Goal: Information Seeking & Learning: Learn about a topic

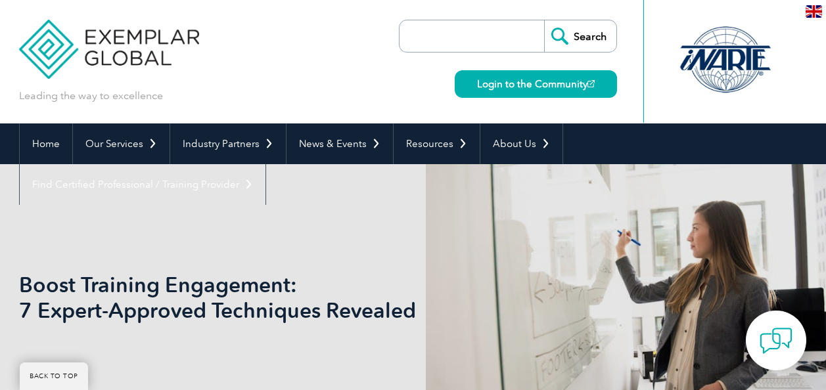
scroll to position [1735, 0]
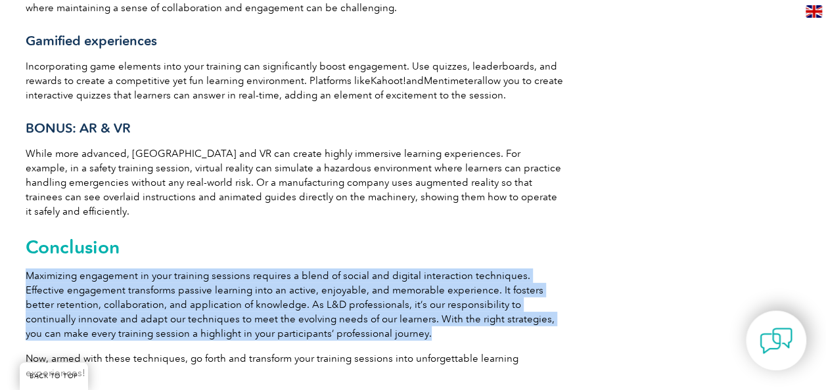
drag, startPoint x: 364, startPoint y: 299, endPoint x: 20, endPoint y: 242, distance: 348.3
copy span "Maximizing engagement in your training sessions requires a blend of social and …"
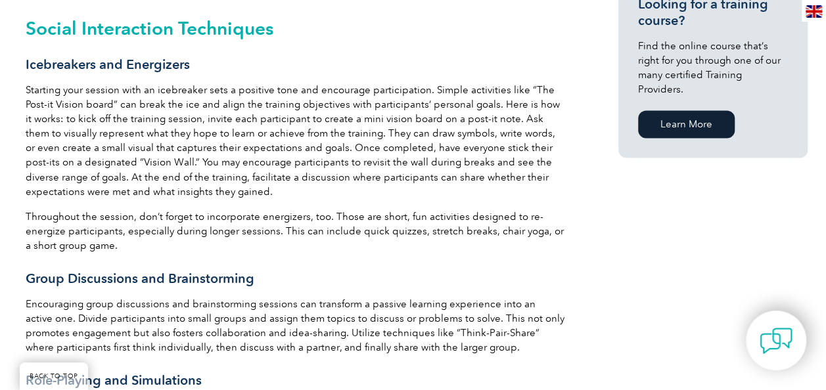
scroll to position [990, 0]
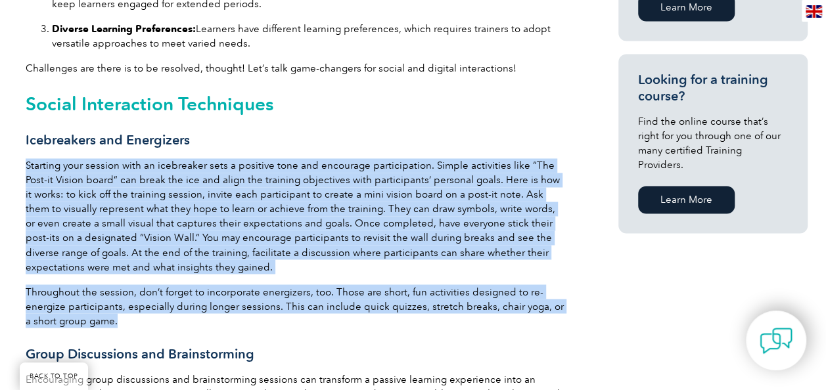
drag, startPoint x: 112, startPoint y: 304, endPoint x: 26, endPoint y: 152, distance: 174.5
click at [26, 152] on div "By [PERSON_NAME] In the rapidly evolving world of Learning and Development (L&D…" at bounding box center [295, 306] width 539 height 1638
copy div "Loremips dolo sitamet cons ad elitseddoe temp i utlabore etdo mag aliquaeni adm…"
click at [615, 294] on div "By [PERSON_NAME] In the rapidly evolving world of Learning and Development (L&D…" at bounding box center [413, 328] width 789 height 1775
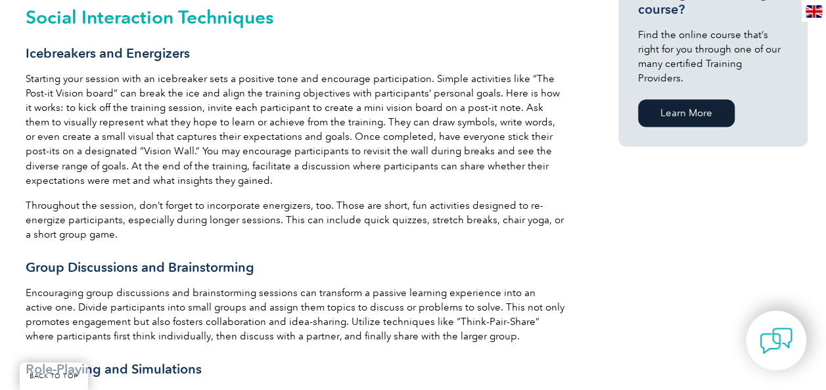
scroll to position [1148, 0]
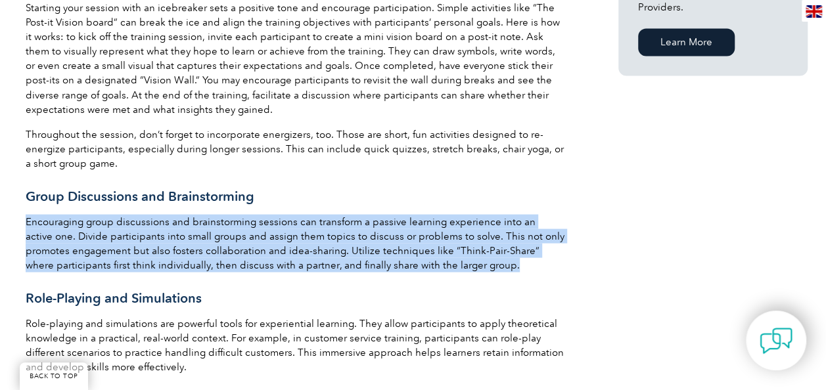
drag, startPoint x: 492, startPoint y: 254, endPoint x: 23, endPoint y: 198, distance: 471.9
click at [23, 198] on div "By [PERSON_NAME] In the rapidly evolving world of Learning and Development (L&D…" at bounding box center [295, 167] width 552 height 1690
copy span "Encouraging group discussions and brainstorming sessions can transform a passiv…"
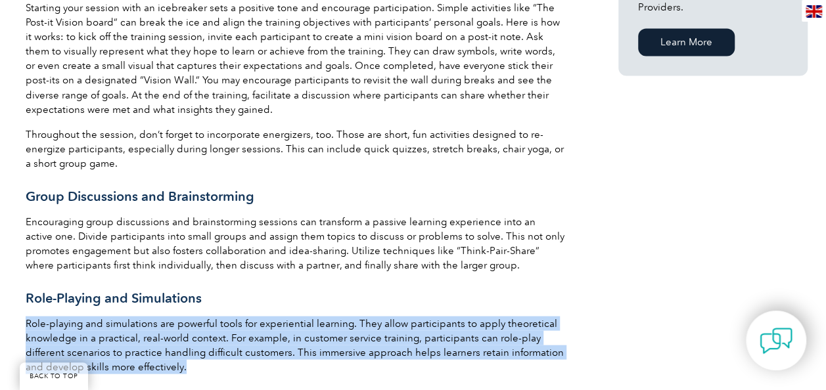
drag, startPoint x: 187, startPoint y: 351, endPoint x: 24, endPoint y: 303, distance: 170.5
click at [24, 303] on div "By [PERSON_NAME] In the rapidly evolving world of Learning and Development (L&D…" at bounding box center [295, 167] width 552 height 1690
copy span "Role-playing and simulations are powerful tools for experiential learning. They…"
